Goal: Find specific page/section: Find specific page/section

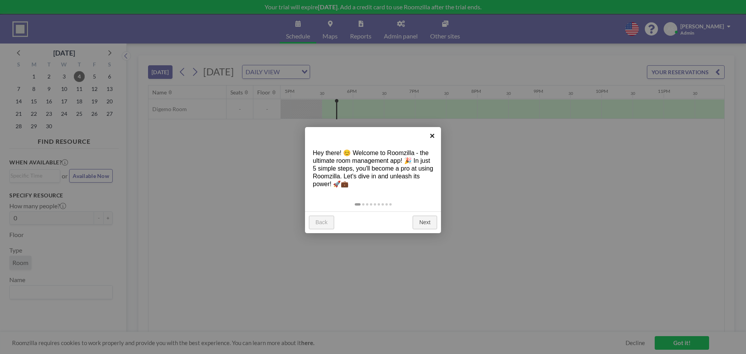
scroll to position [0, 1050]
click at [435, 134] on link "×" at bounding box center [432, 135] width 17 height 17
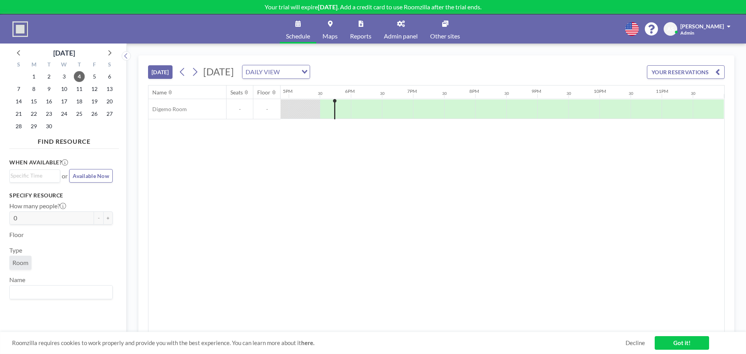
click at [409, 35] on span "Admin panel" at bounding box center [401, 36] width 34 height 6
click at [391, 33] on span "Admin panel" at bounding box center [401, 36] width 34 height 6
